Goal: Navigation & Orientation: Find specific page/section

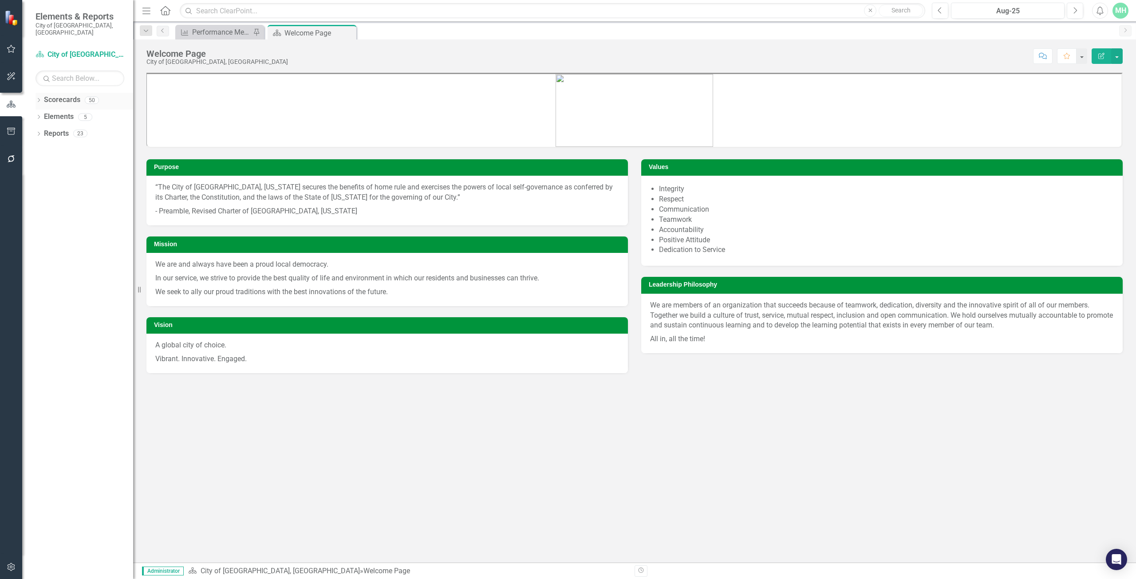
click at [67, 95] on link "Scorecards" at bounding box center [62, 100] width 36 height 10
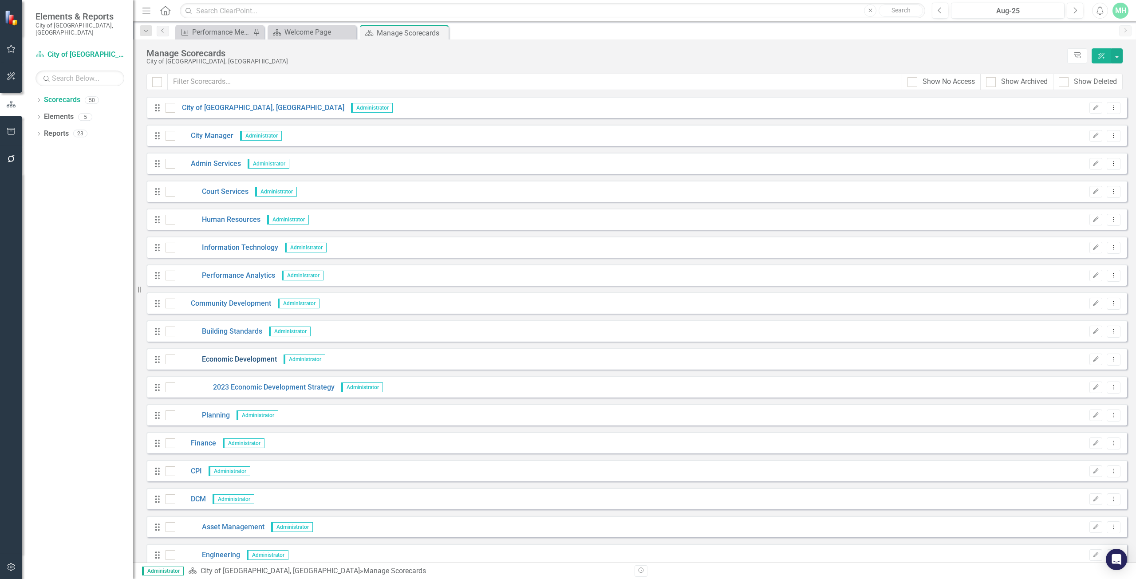
click at [246, 360] on link "Economic Development" at bounding box center [226, 359] width 102 height 10
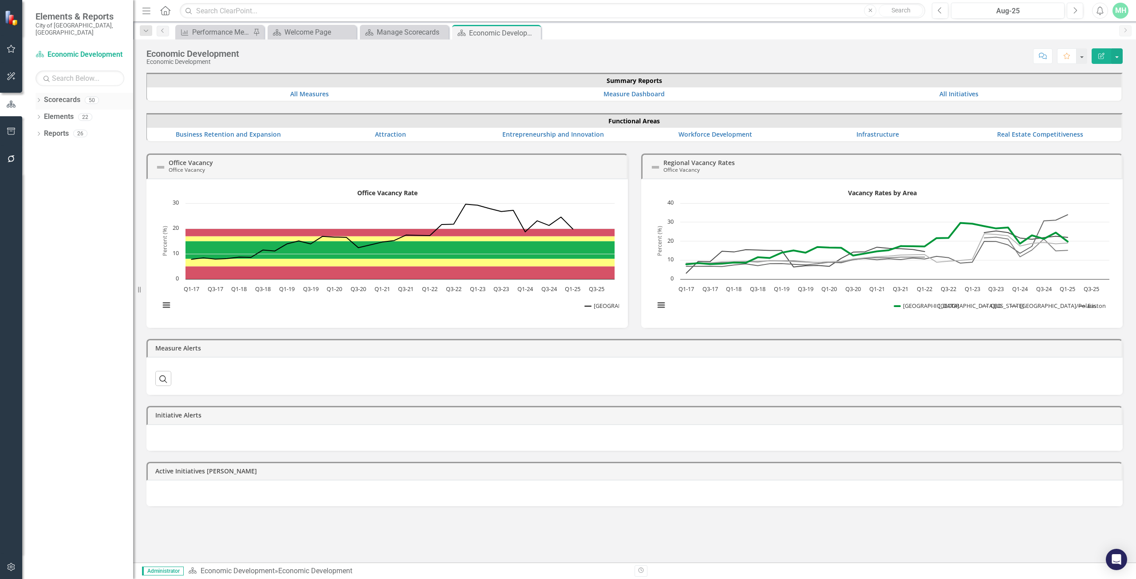
click at [65, 95] on link "Scorecards" at bounding box center [62, 100] width 36 height 10
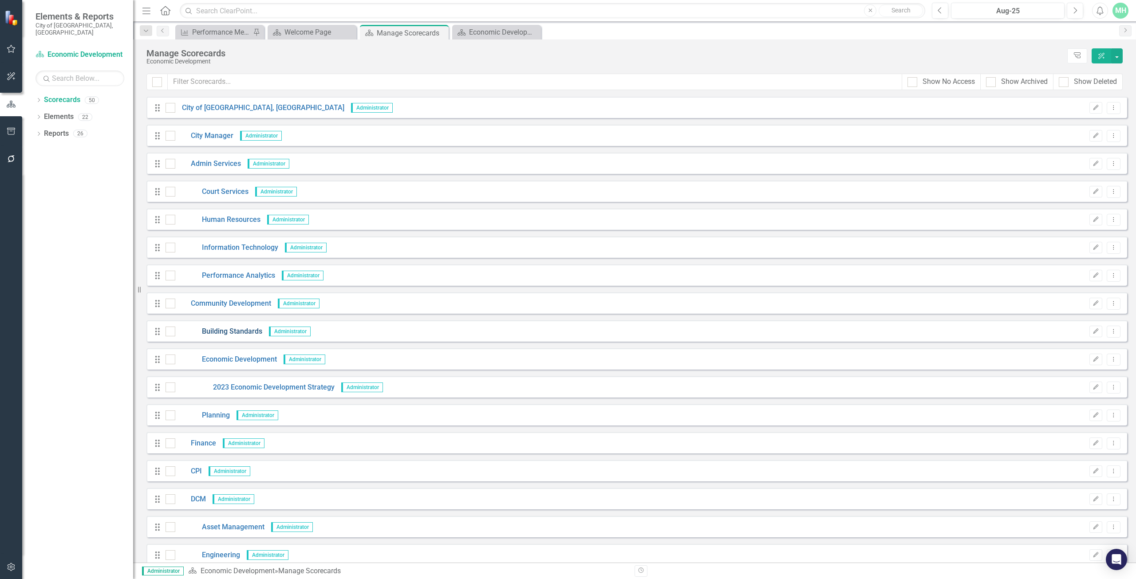
click at [217, 335] on link "Building Standards" at bounding box center [218, 332] width 87 height 10
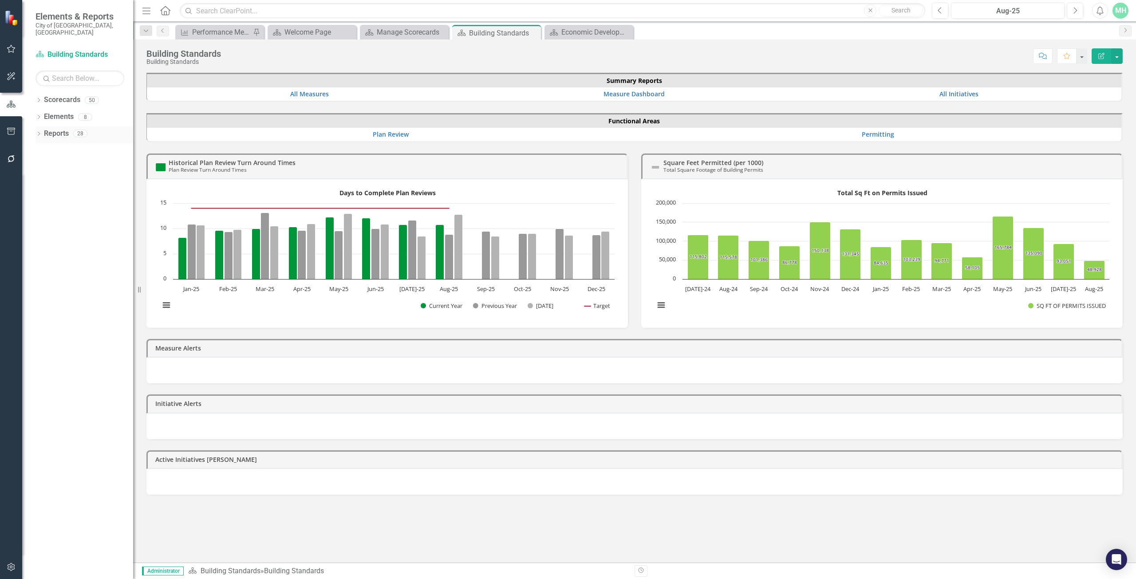
click at [38, 126] on div "Dropdown Reports 28" at bounding box center [84, 134] width 98 height 17
click at [40, 132] on icon "Dropdown" at bounding box center [38, 134] width 6 height 5
click at [70, 144] on link "Scorecard Scorecard" at bounding box center [70, 149] width 45 height 10
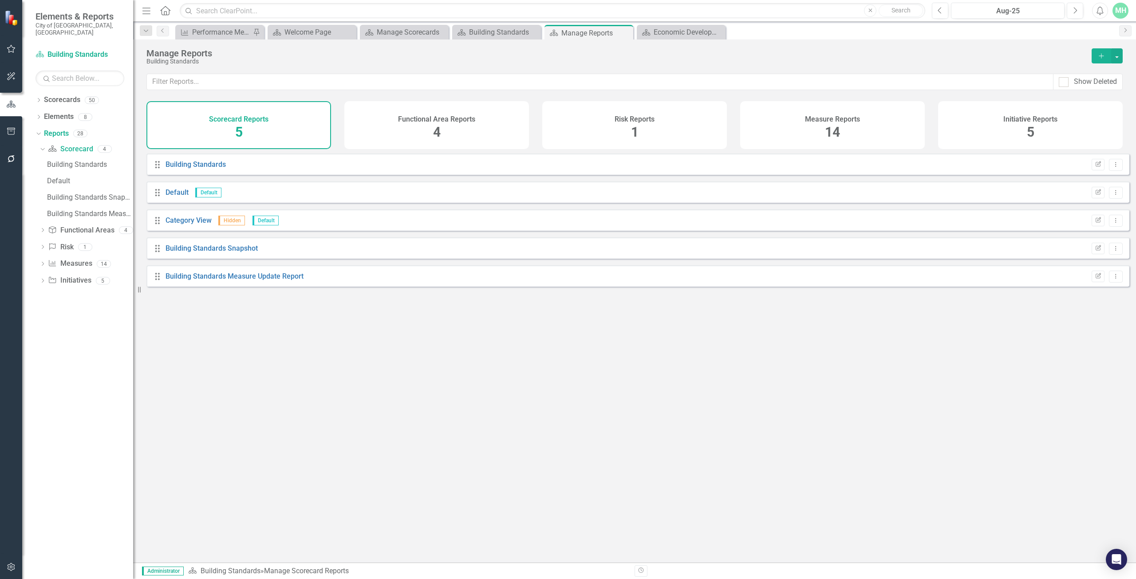
click at [839, 125] on span "14" at bounding box center [832, 132] width 15 height 16
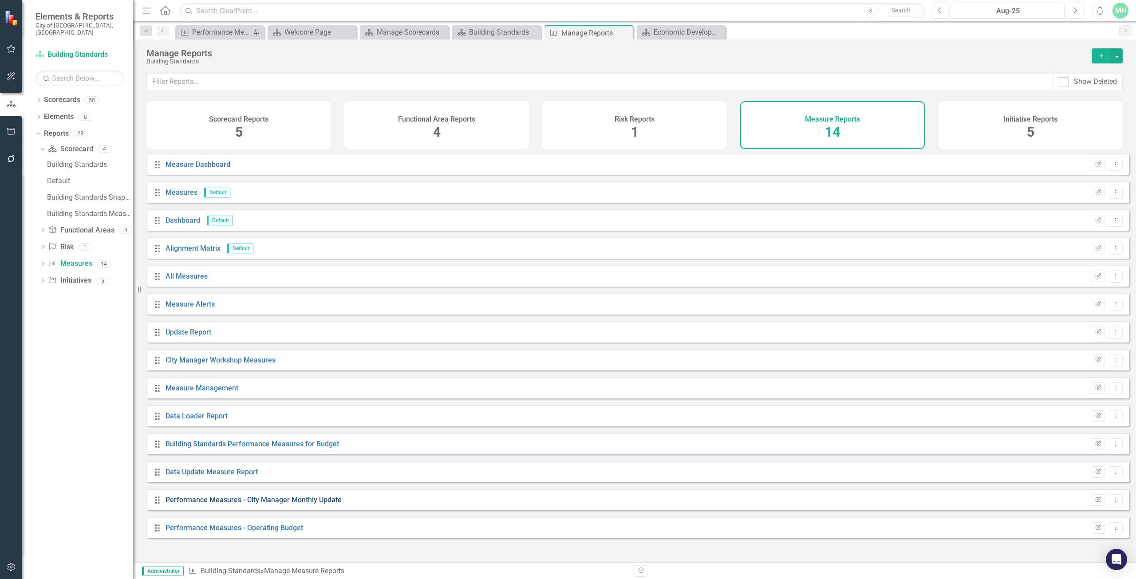
click at [235, 504] on link "Performance Measures - City Manager Monthly Update" at bounding box center [253, 500] width 176 height 8
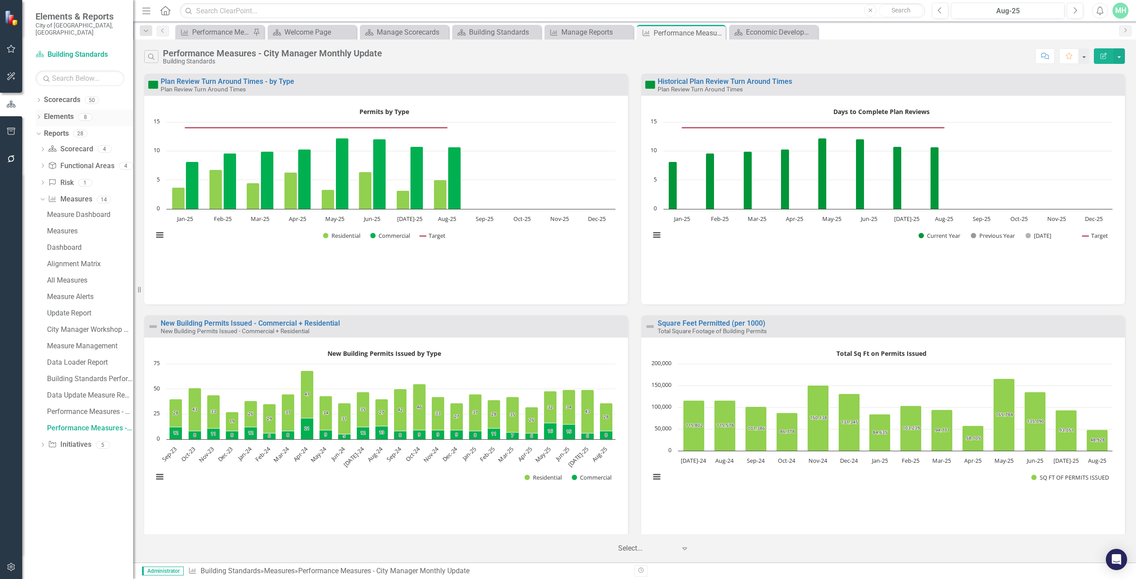
click at [38, 115] on icon "Dropdown" at bounding box center [38, 117] width 6 height 5
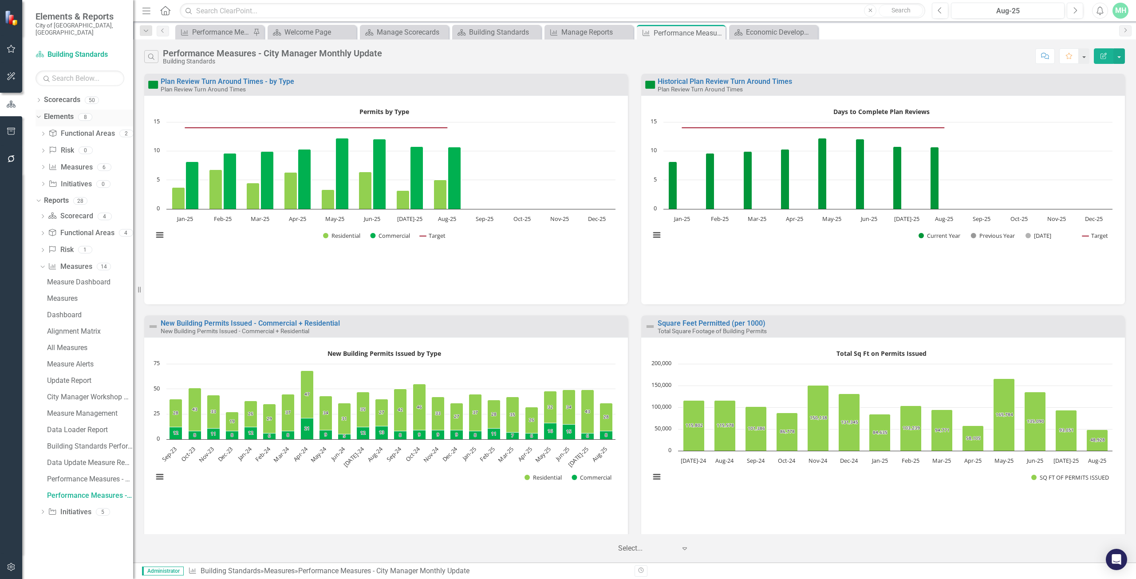
click at [43, 111] on div "Dropdown Elements 8" at bounding box center [84, 118] width 98 height 17
click at [41, 98] on div "Dropdown" at bounding box center [38, 102] width 6 height 8
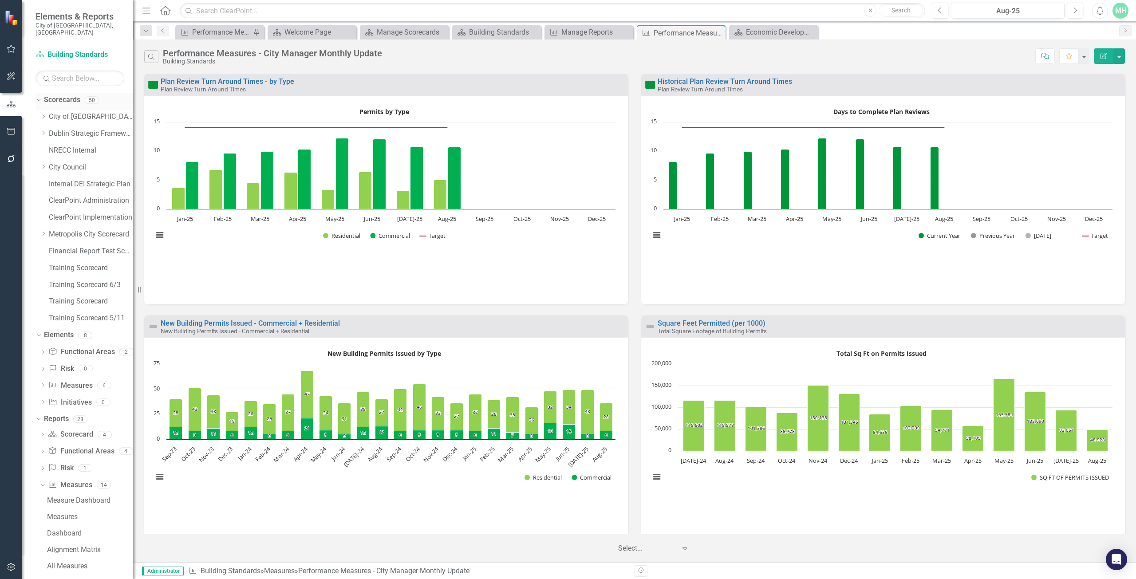
click at [42, 95] on div "Dropdown Scorecards 50" at bounding box center [84, 101] width 98 height 17
click at [39, 97] on icon "Dropdown" at bounding box center [37, 100] width 5 height 6
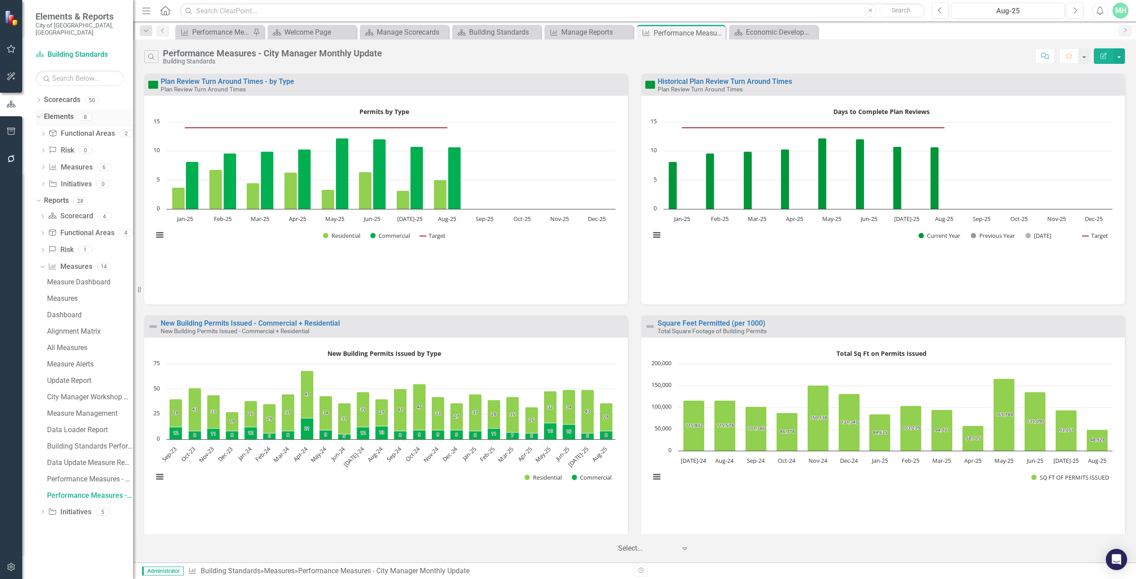
click at [38, 114] on icon "Dropdown" at bounding box center [37, 117] width 5 height 6
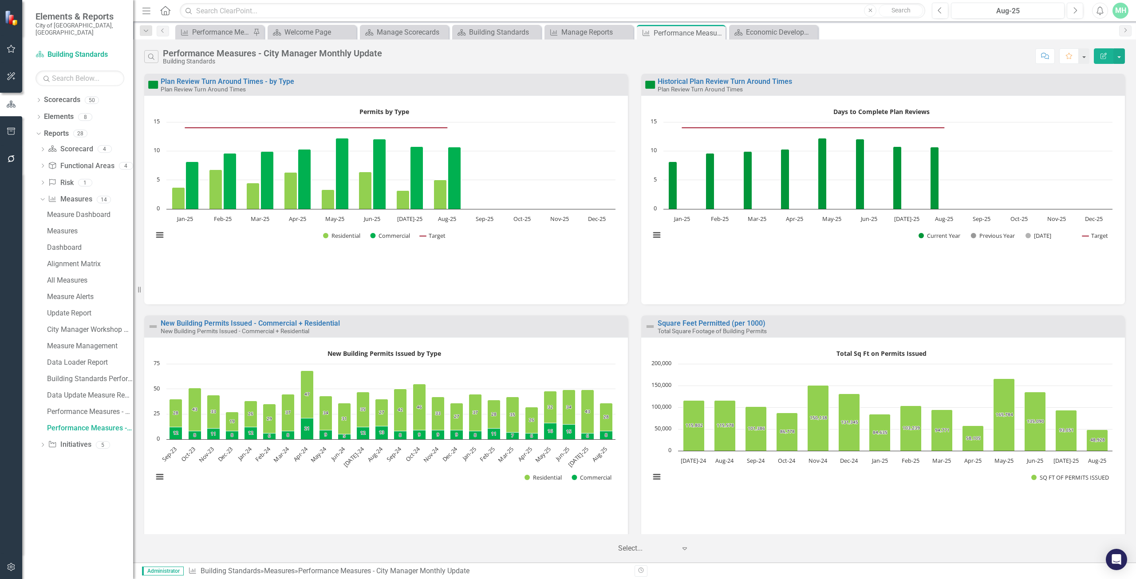
click at [163, 11] on icon "Home" at bounding box center [165, 10] width 12 height 9
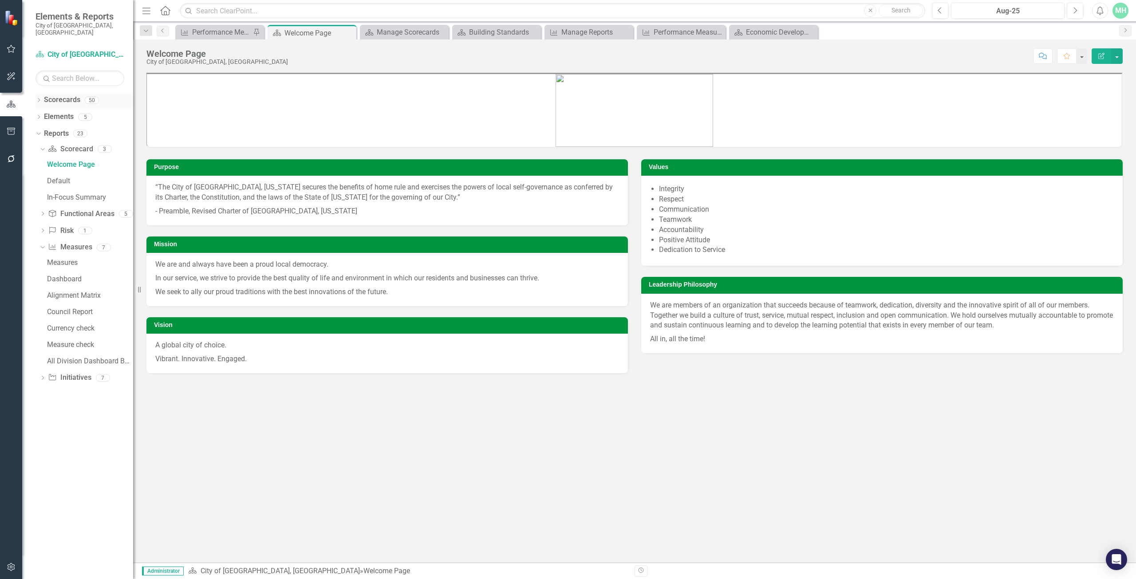
click at [42, 96] on div "Dropdown Scorecards 50" at bounding box center [84, 101] width 98 height 17
click at [39, 98] on icon "Dropdown" at bounding box center [38, 100] width 6 height 5
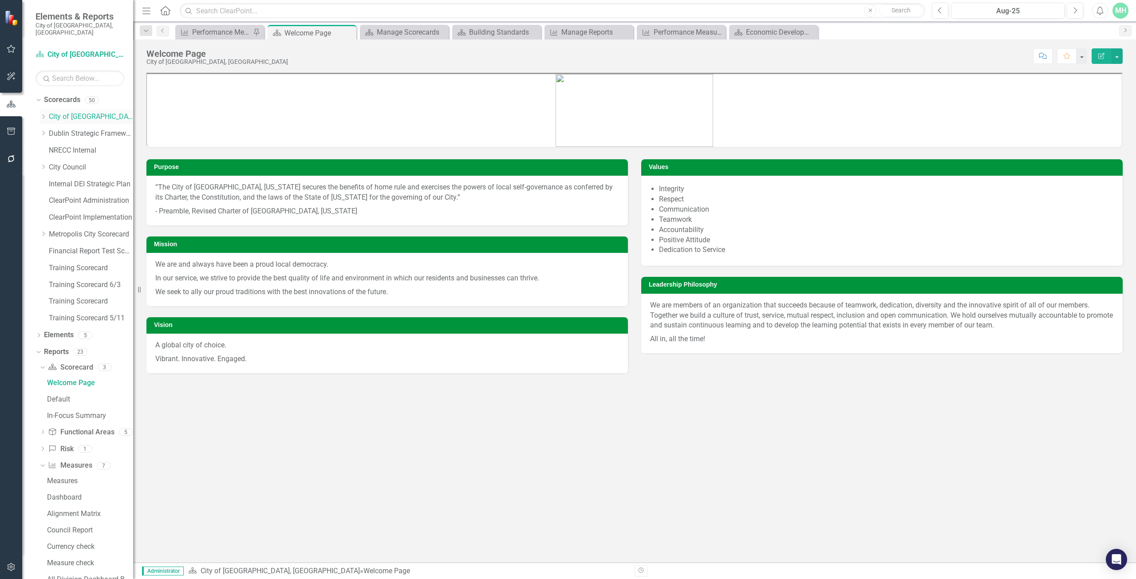
click at [45, 114] on icon "Dropdown" at bounding box center [43, 116] width 7 height 5
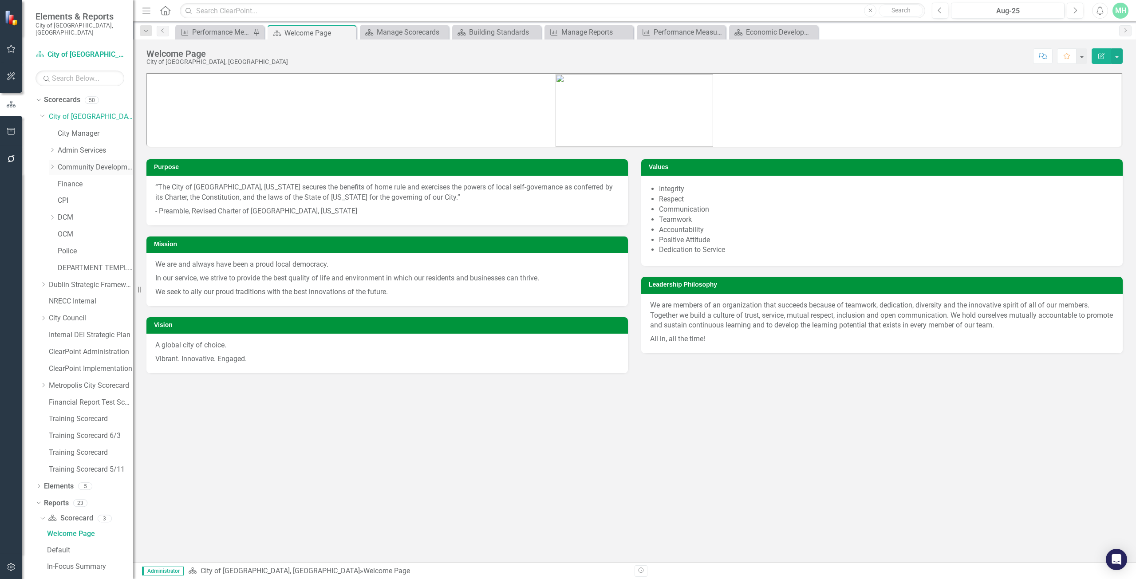
click at [51, 164] on icon "Dropdown" at bounding box center [52, 166] width 7 height 5
click at [68, 196] on link "Economic Development" at bounding box center [100, 201] width 67 height 10
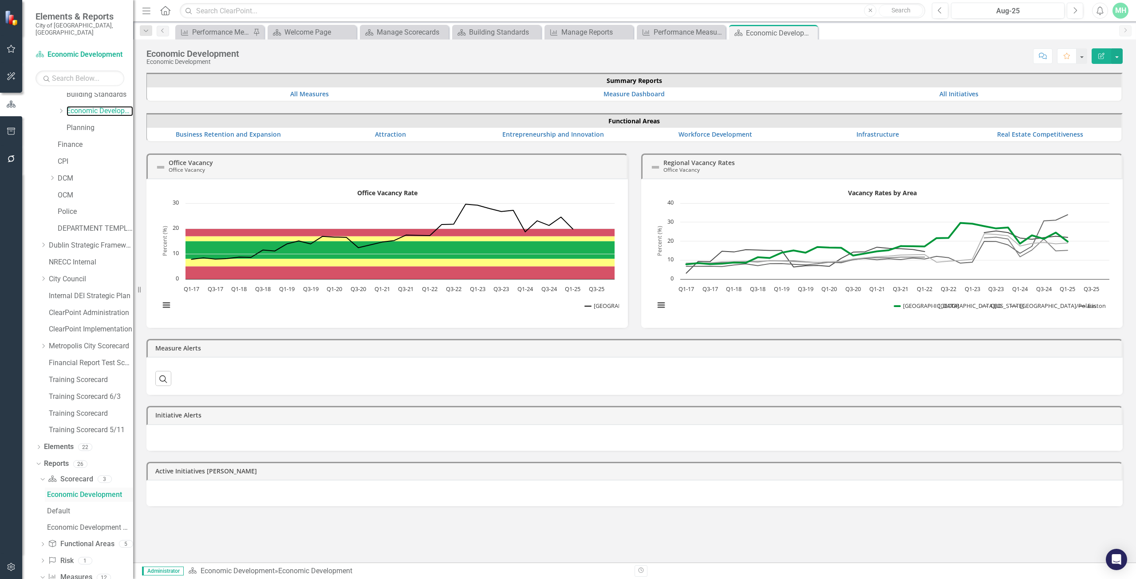
scroll to position [182, 0]
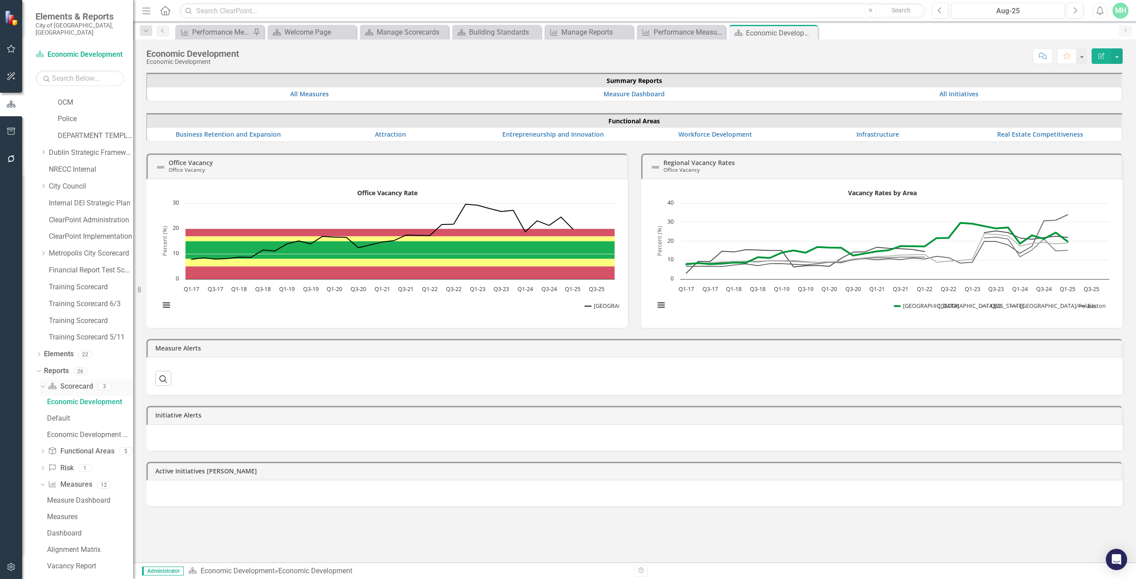
click at [76, 382] on link "Scorecard Scorecard" at bounding box center [70, 387] width 45 height 10
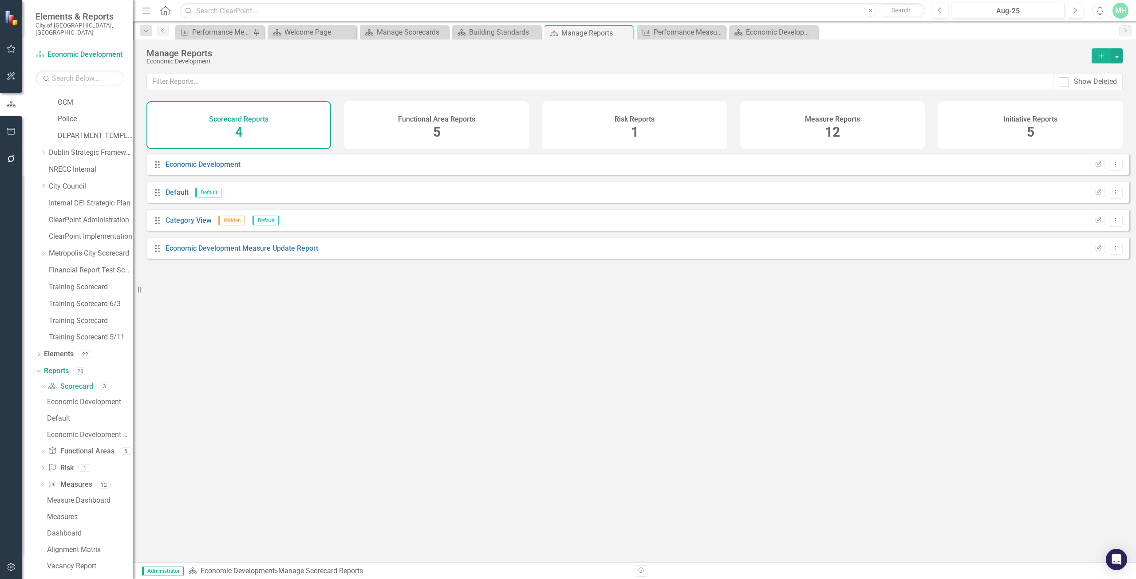
click at [280, 137] on div "Scorecard Reports 4" at bounding box center [238, 125] width 185 height 48
click at [257, 124] on div "Scorecard Reports 4" at bounding box center [238, 125] width 185 height 48
click at [240, 135] on span "4" at bounding box center [239, 132] width 8 height 16
click at [203, 169] on link "Economic Development" at bounding box center [202, 164] width 75 height 8
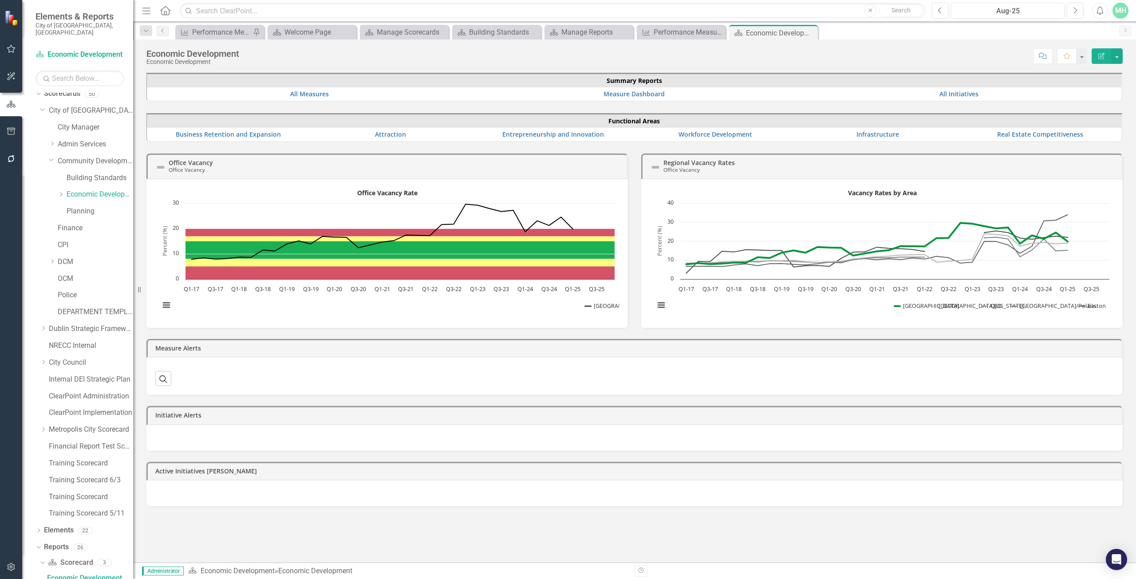
scroll to position [5, 0]
click at [677, 32] on div "Performance Measures - City Manager Monthly Update" at bounding box center [682, 32] width 59 height 11
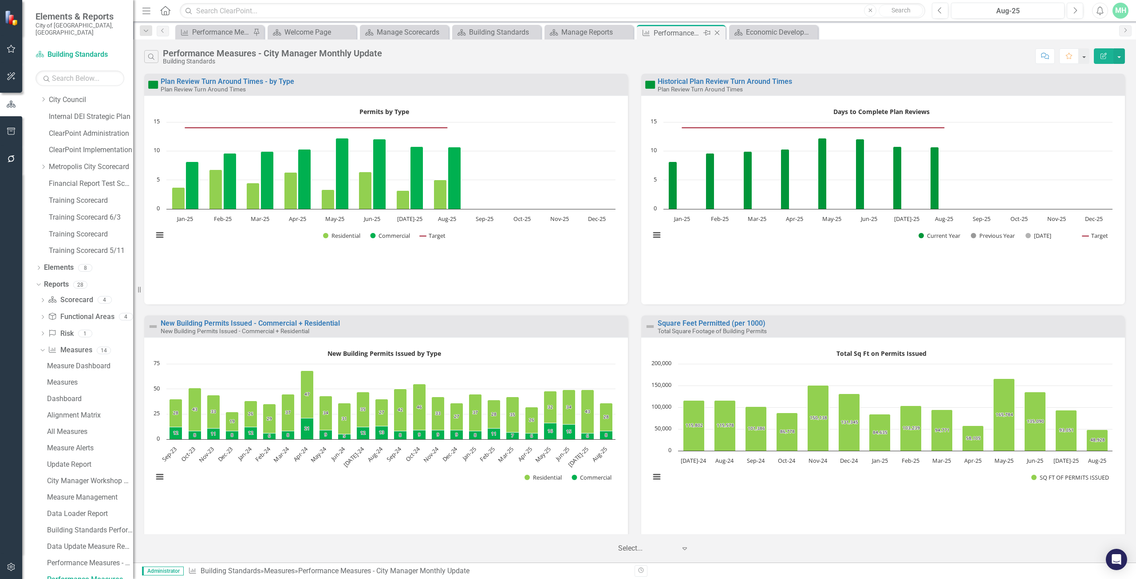
click at [718, 33] on icon "Close" at bounding box center [716, 32] width 9 height 7
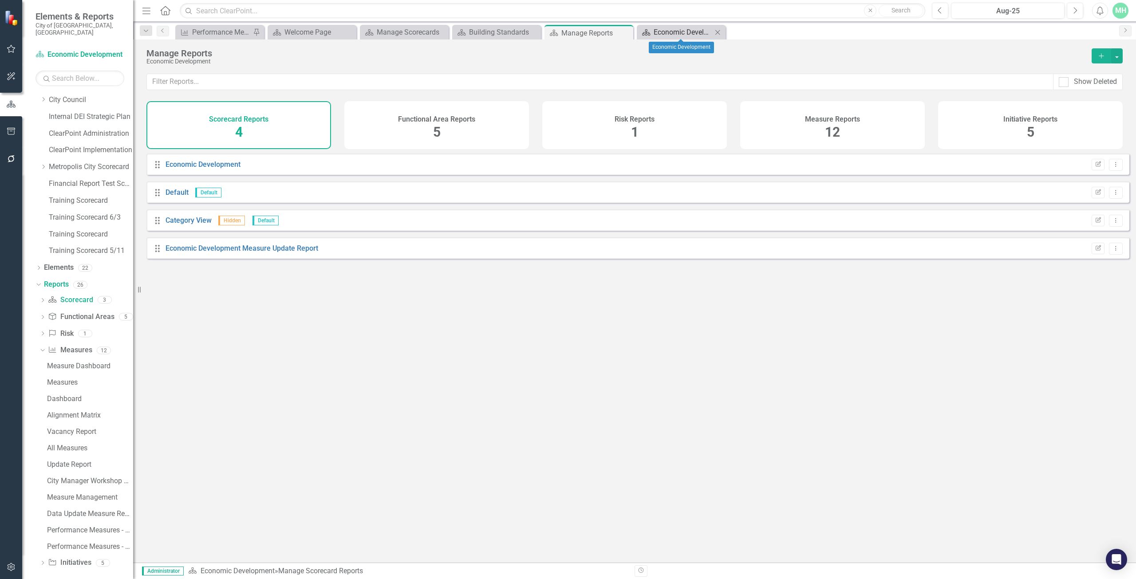
scroll to position [268, 0]
click at [670, 28] on div "Economic Development" at bounding box center [682, 32] width 59 height 11
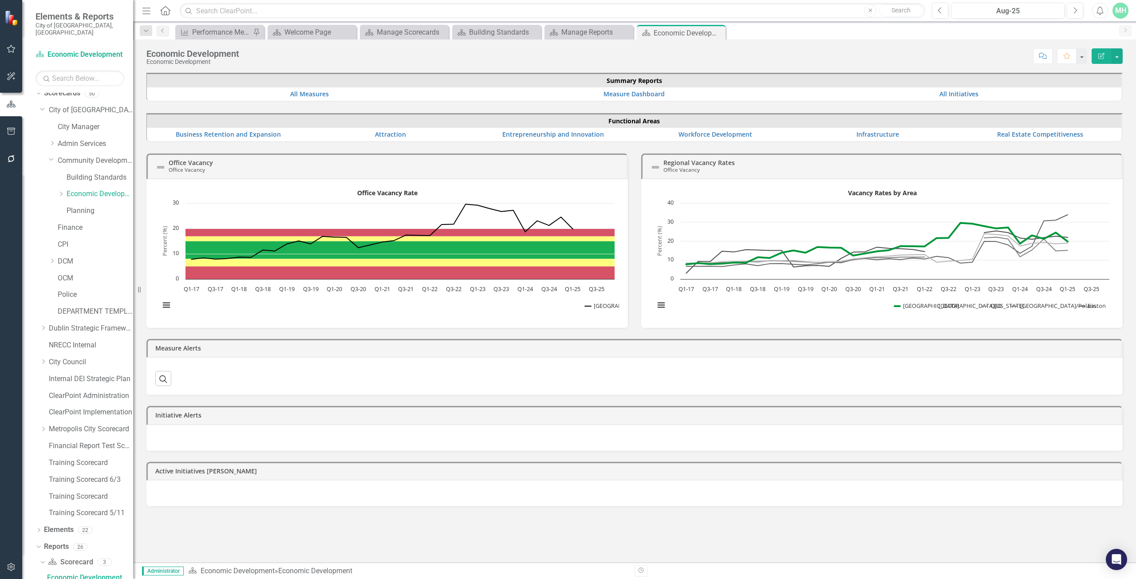
scroll to position [5, 0]
click at [243, 132] on link "Business Retention and Expansion" at bounding box center [228, 134] width 105 height 8
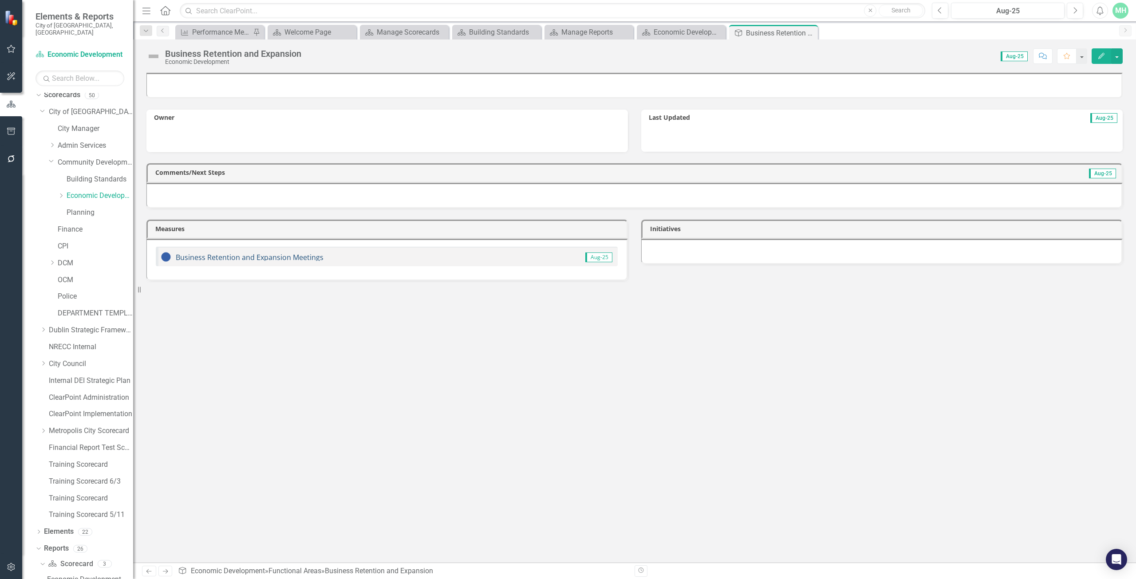
click at [277, 257] on link "Business Retention and Expansion Meetings" at bounding box center [250, 257] width 148 height 10
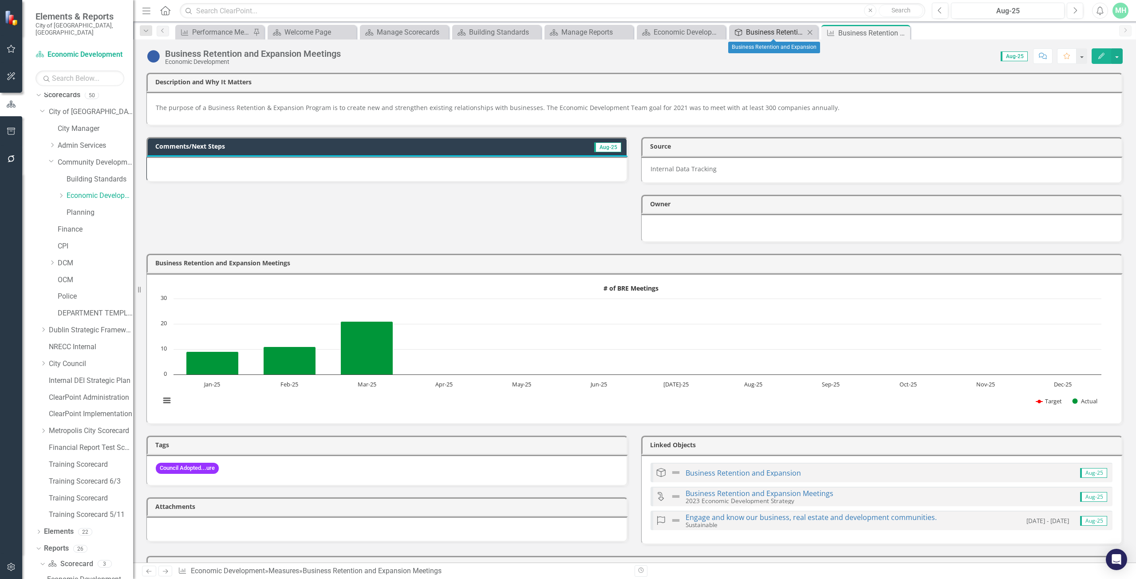
click at [753, 33] on div "Business Retention and Expansion" at bounding box center [775, 32] width 59 height 11
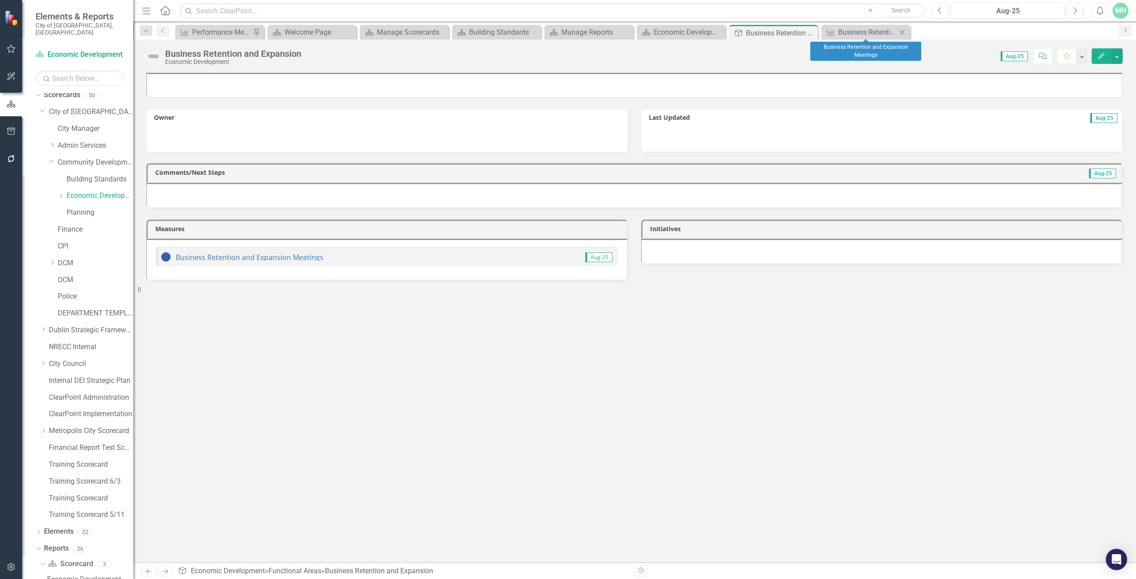
click at [906, 32] on icon "Close" at bounding box center [902, 32] width 9 height 7
click at [811, 31] on icon "Close" at bounding box center [809, 32] width 9 height 7
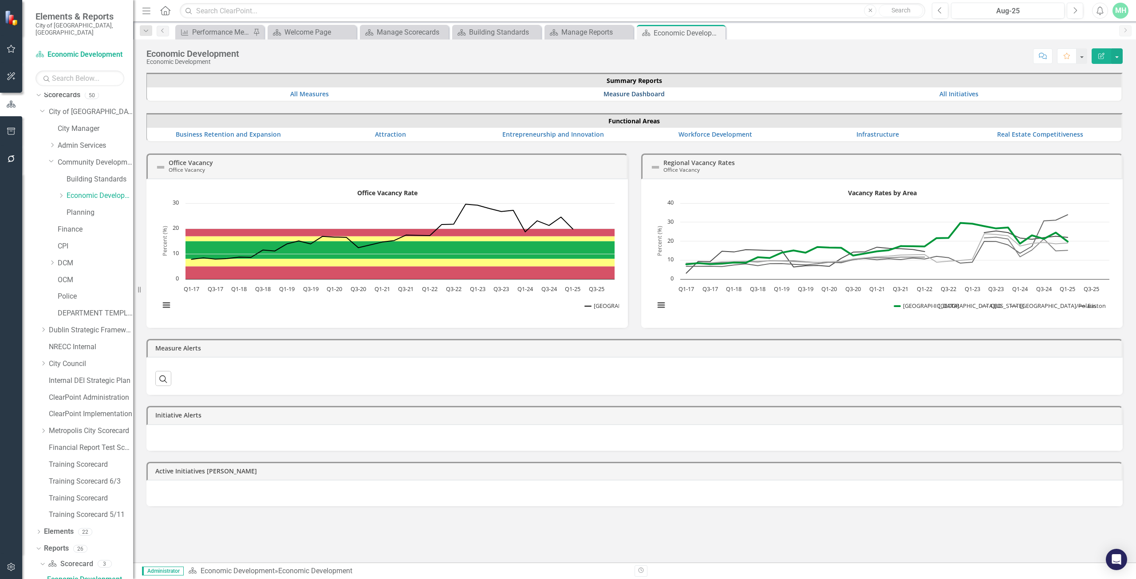
click at [638, 96] on link "Measure Dashboard" at bounding box center [633, 94] width 61 height 8
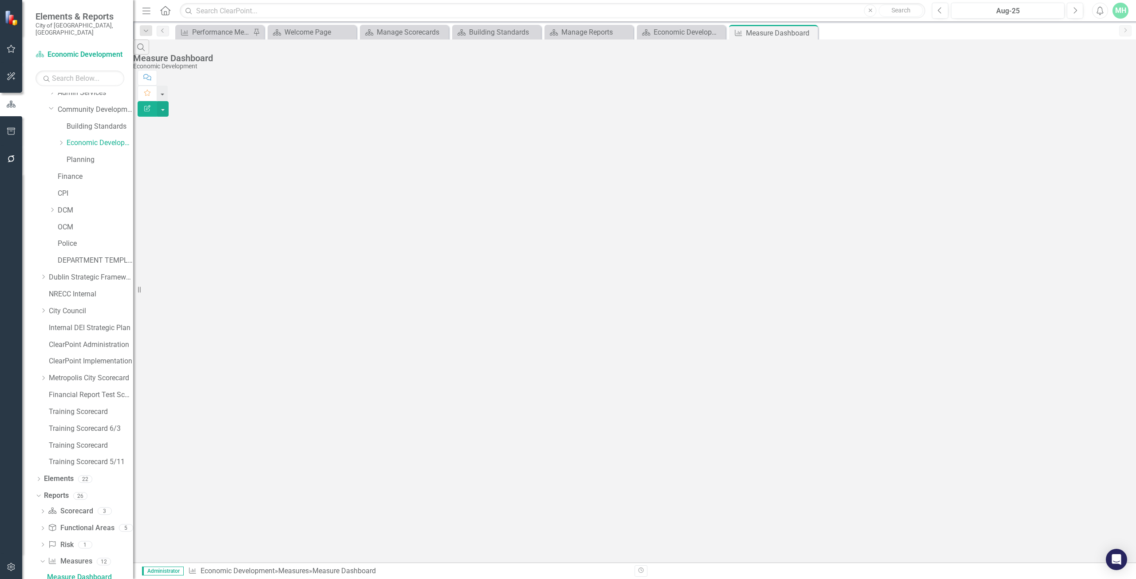
scroll to position [55, 0]
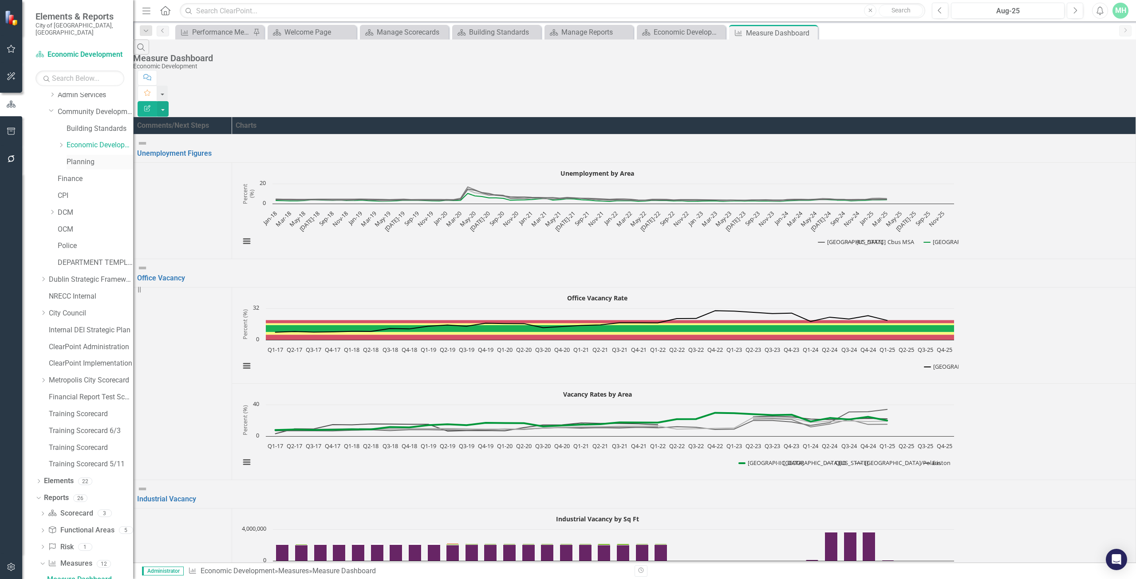
click at [83, 157] on link "Planning" at bounding box center [100, 162] width 67 height 10
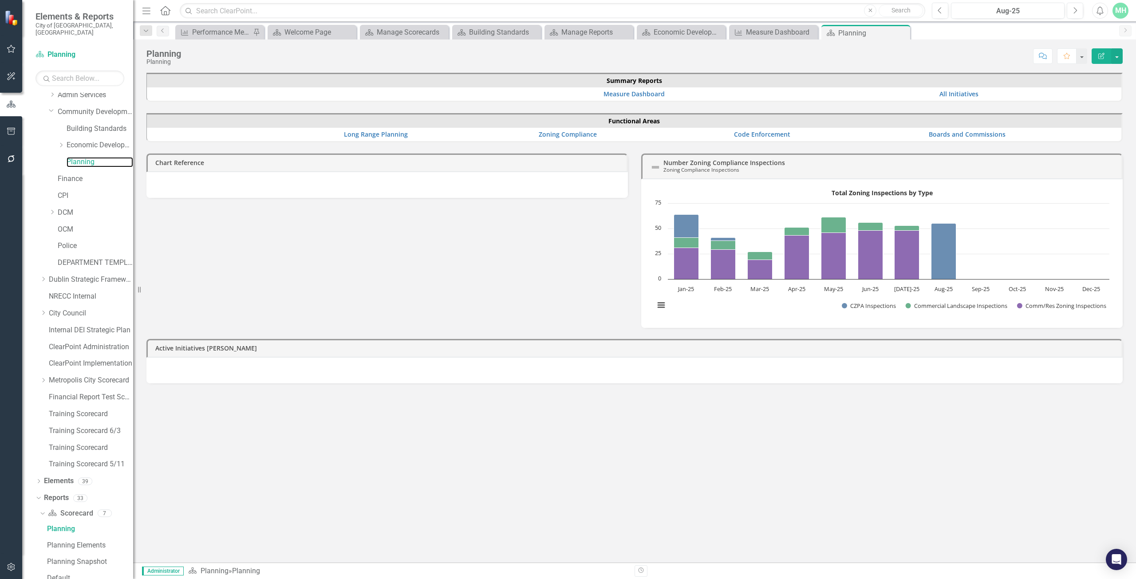
scroll to position [5, 0]
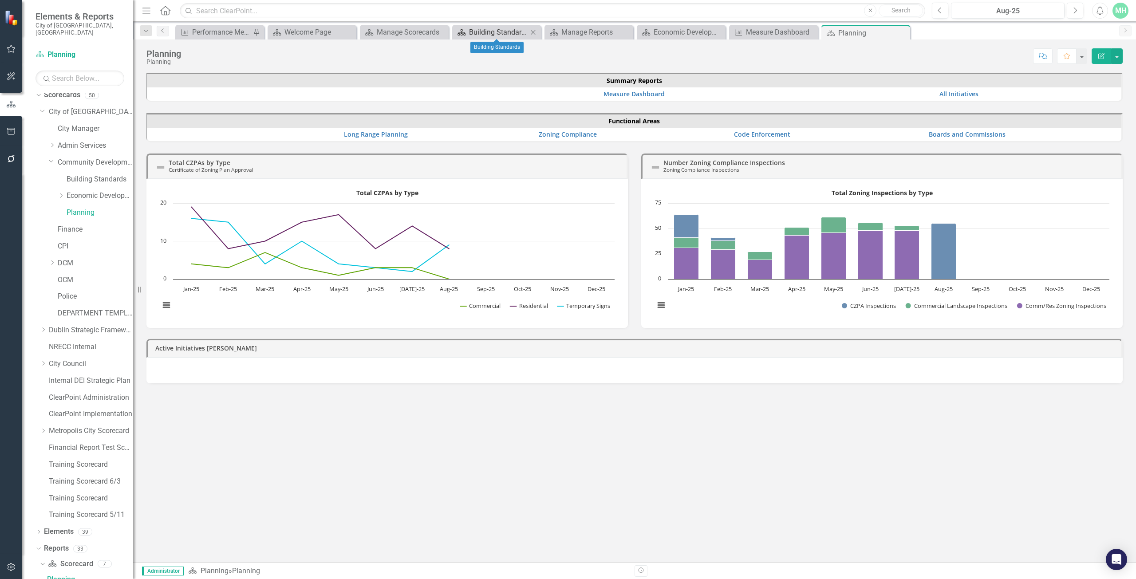
click at [502, 32] on div "Building Standards" at bounding box center [498, 32] width 59 height 11
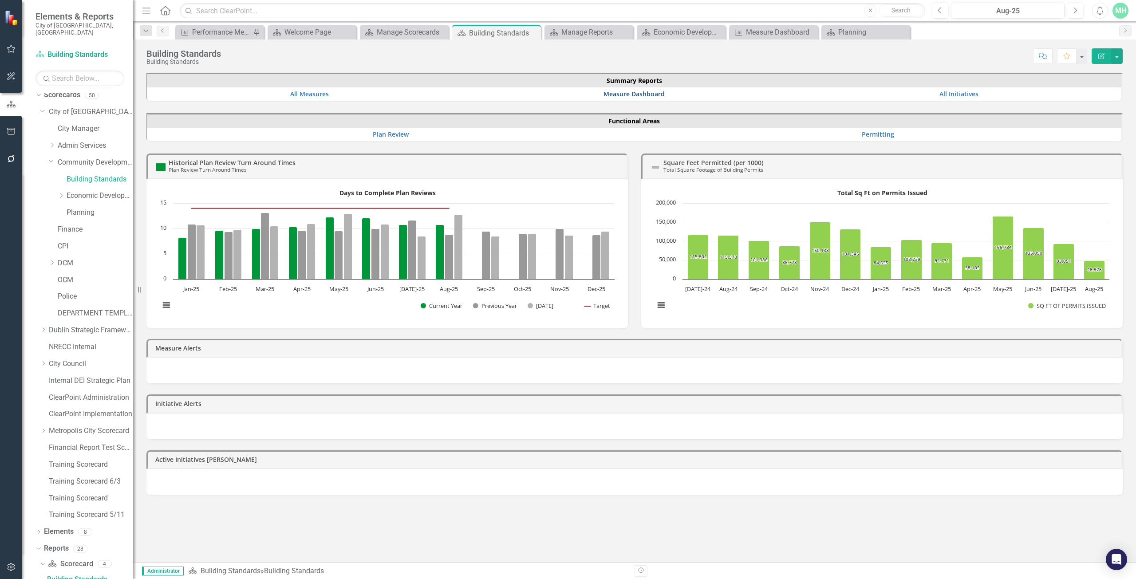
click at [630, 91] on link "Measure Dashboard" at bounding box center [633, 94] width 61 height 8
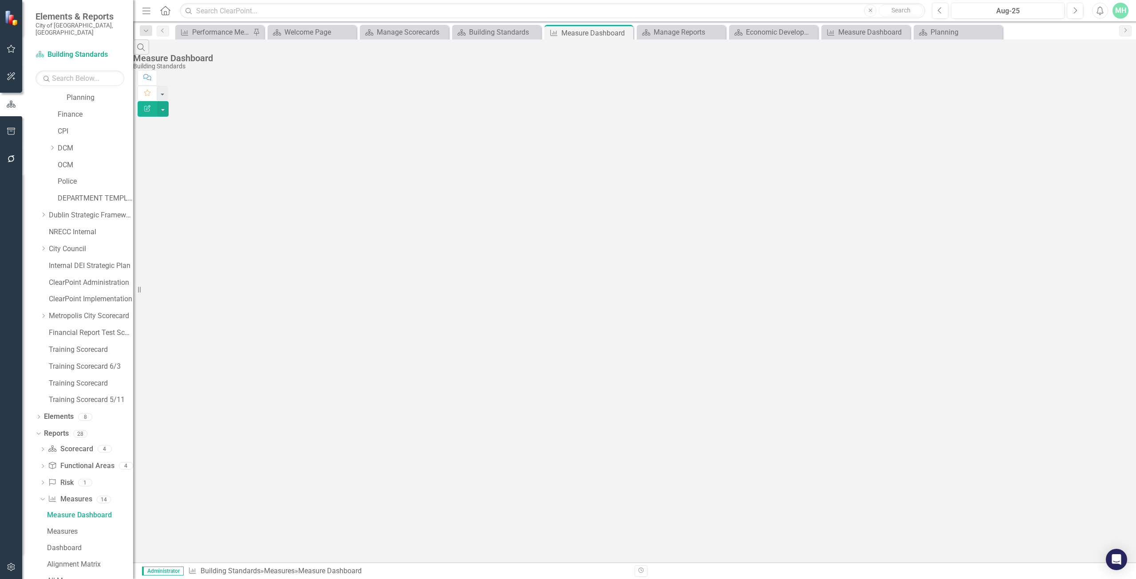
scroll to position [55, 0]
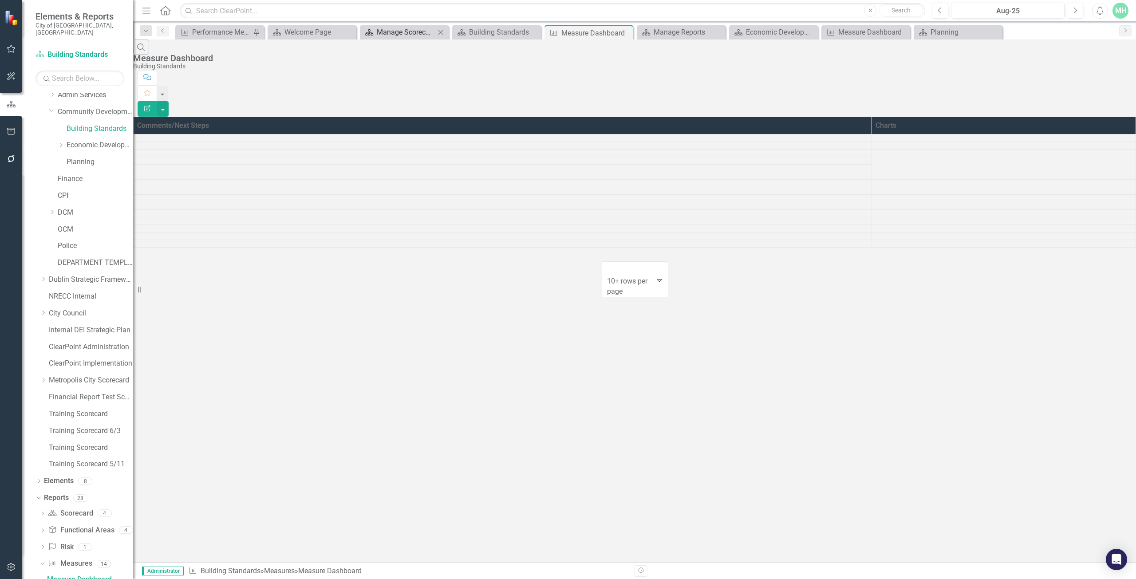
click at [391, 35] on div "Manage Scorecards" at bounding box center [406, 32] width 59 height 11
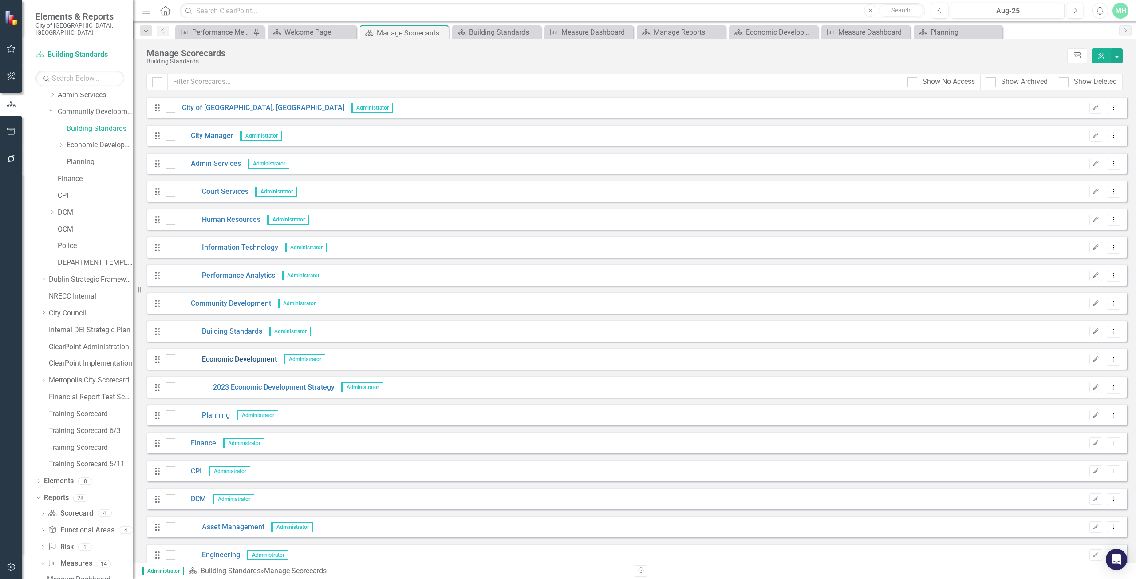
click at [242, 356] on link "Economic Development" at bounding box center [226, 359] width 102 height 10
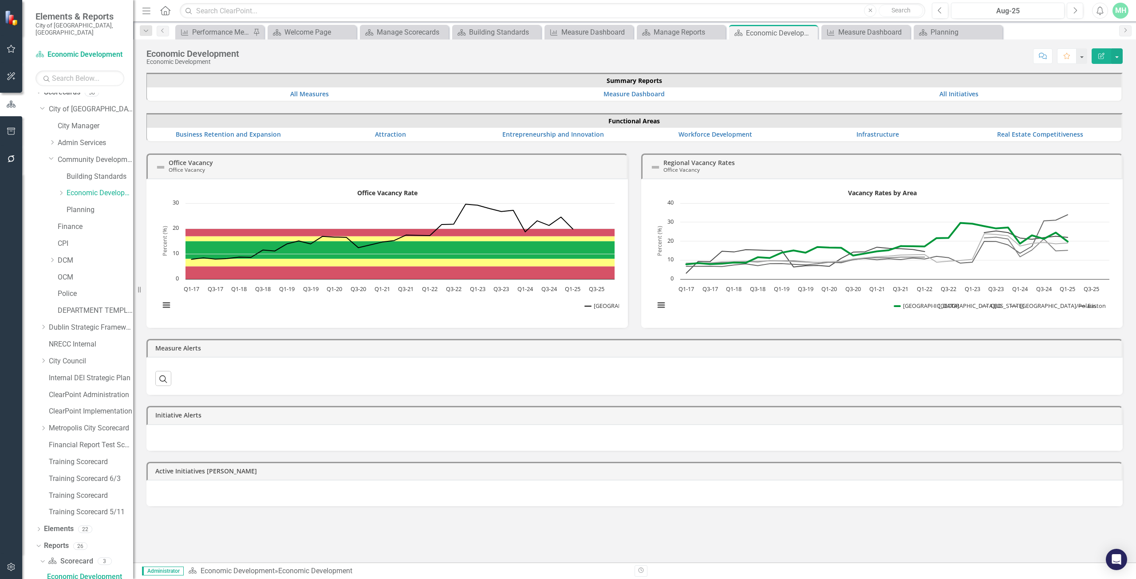
scroll to position [5, 0]
click at [166, 303] on button "View chart menu, Office Vacancy Rate" at bounding box center [166, 305] width 12 height 12
click at [190, 316] on rect "Interactive chart" at bounding box center [387, 252] width 464 height 133
